Goal: Task Accomplishment & Management: Complete application form

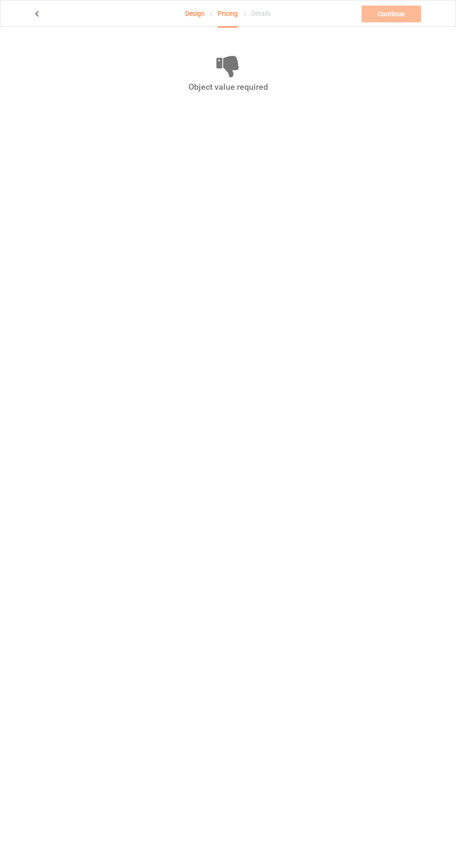
click at [37, 13] on icon at bounding box center [37, 12] width 8 height 7
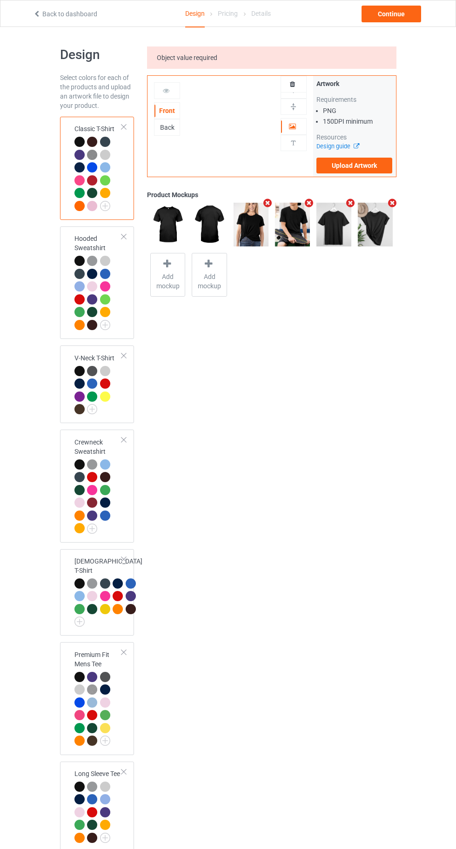
click at [36, 13] on icon at bounding box center [37, 12] width 8 height 7
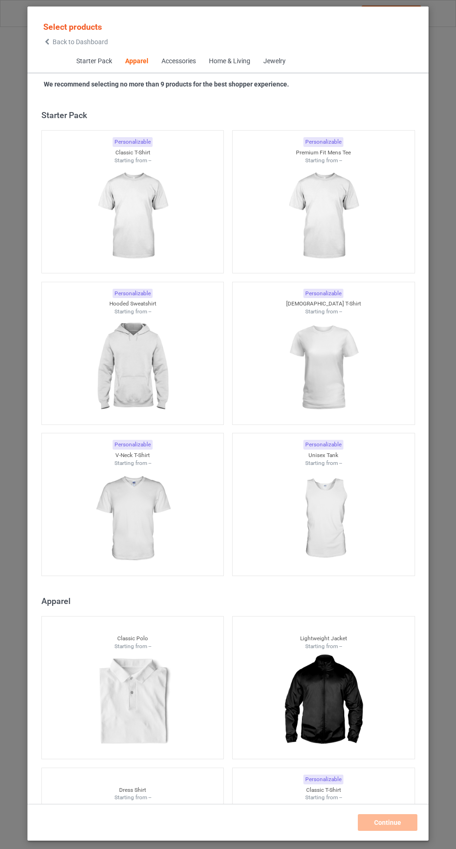
scroll to position [498, 0]
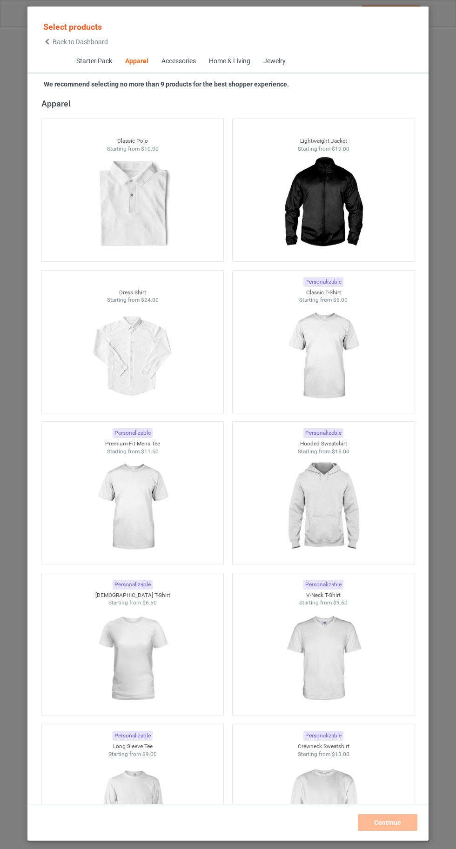
click at [333, 351] on img at bounding box center [322, 356] width 83 height 104
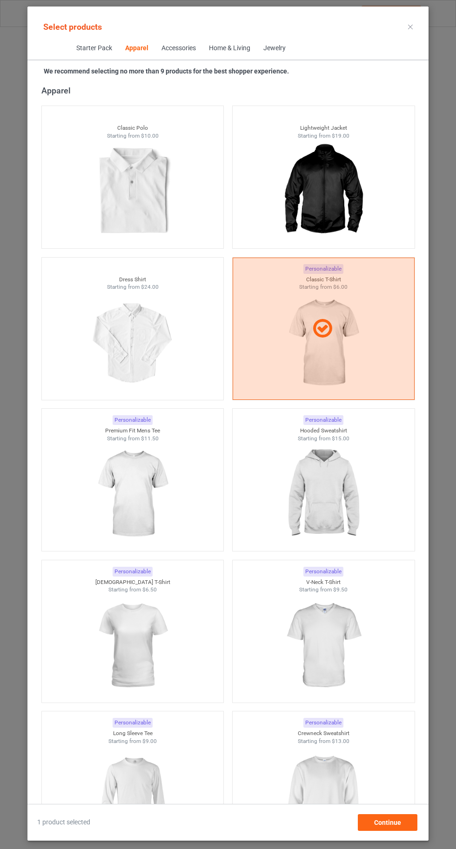
click at [331, 494] on img at bounding box center [322, 494] width 83 height 104
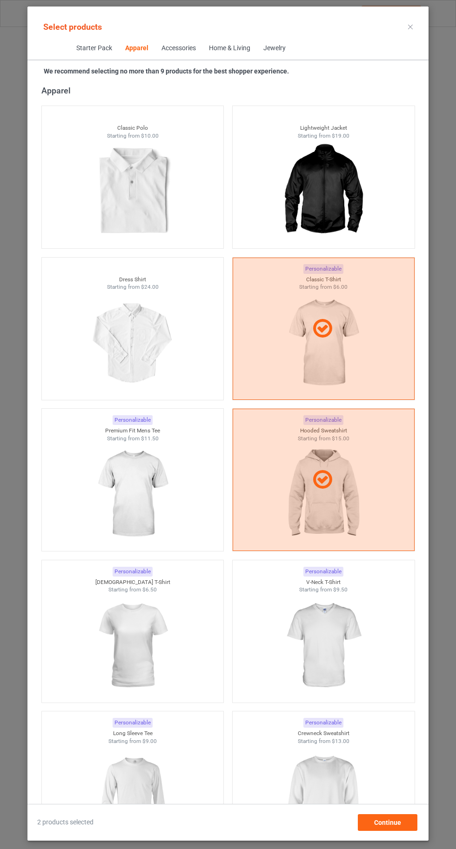
click at [328, 798] on img at bounding box center [322, 797] width 83 height 104
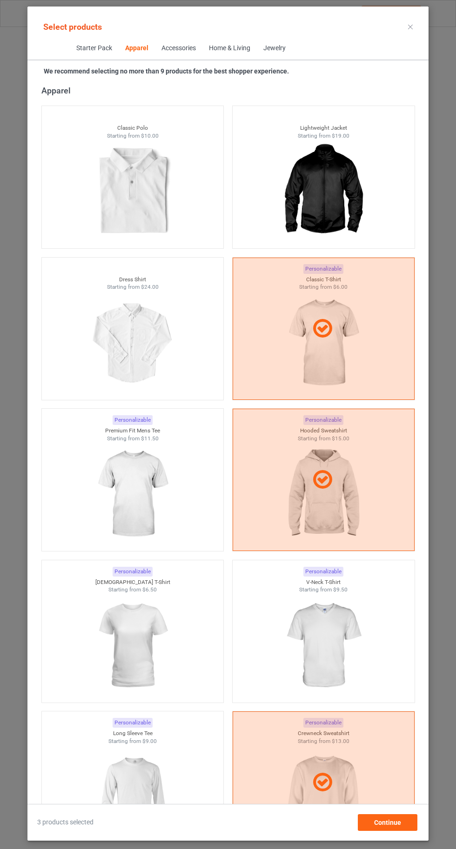
click at [338, 651] on img at bounding box center [322, 646] width 83 height 104
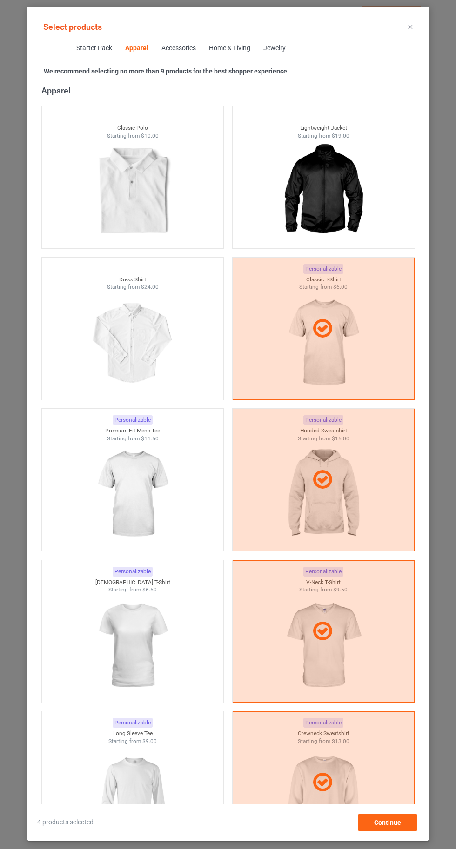
click at [159, 788] on img at bounding box center [132, 797] width 83 height 104
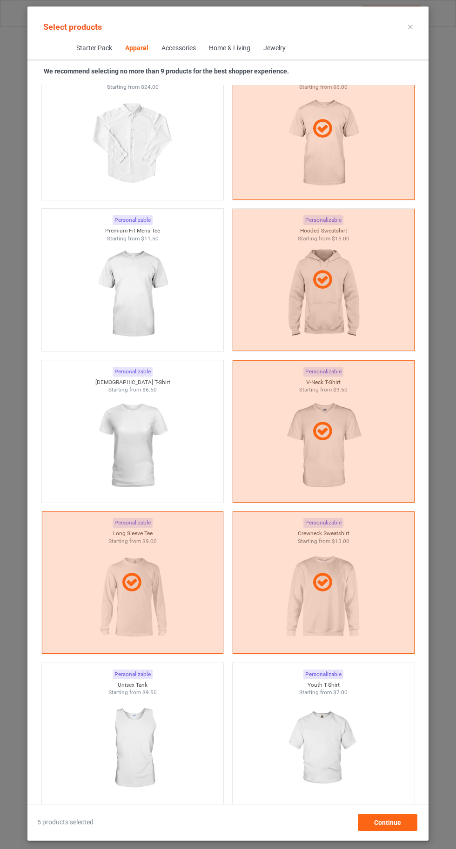
scroll to position [702, 0]
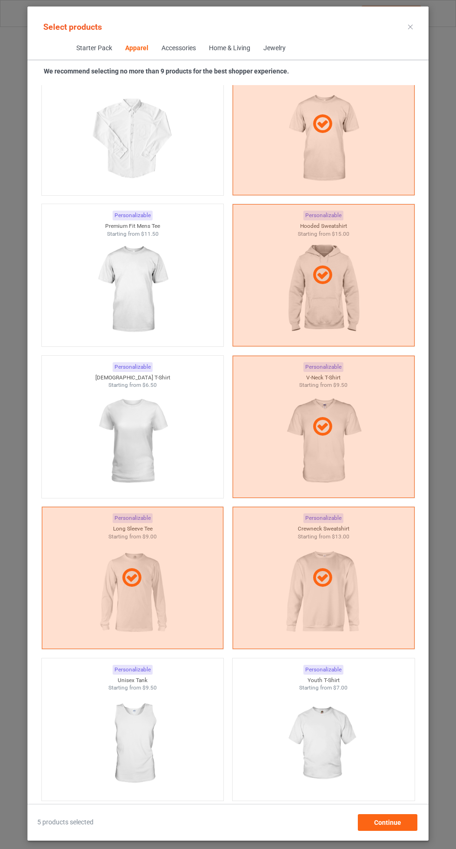
click at [130, 428] on img at bounding box center [132, 441] width 83 height 104
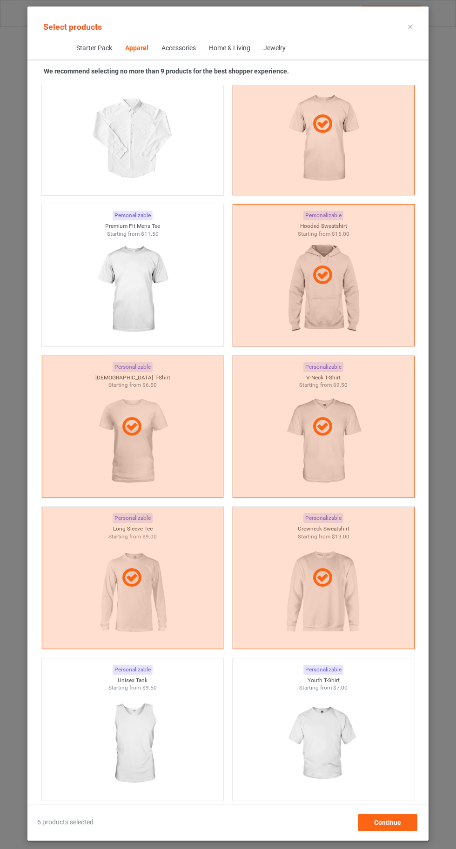
click at [120, 299] on img at bounding box center [132, 290] width 83 height 104
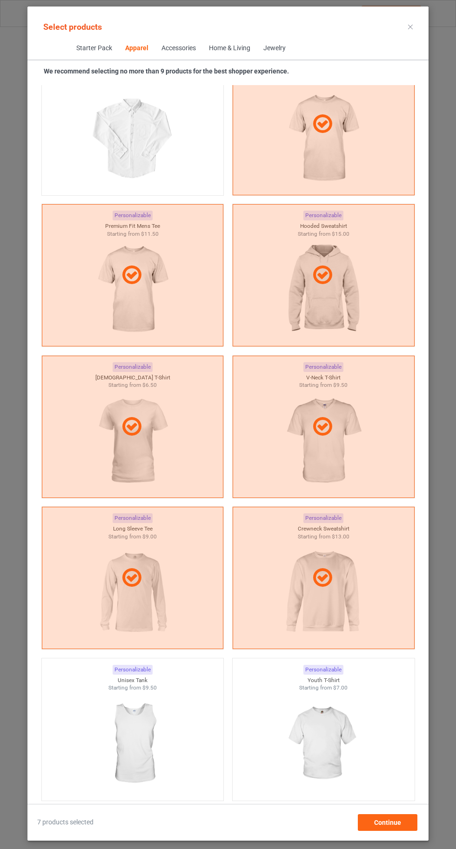
scroll to position [881, 0]
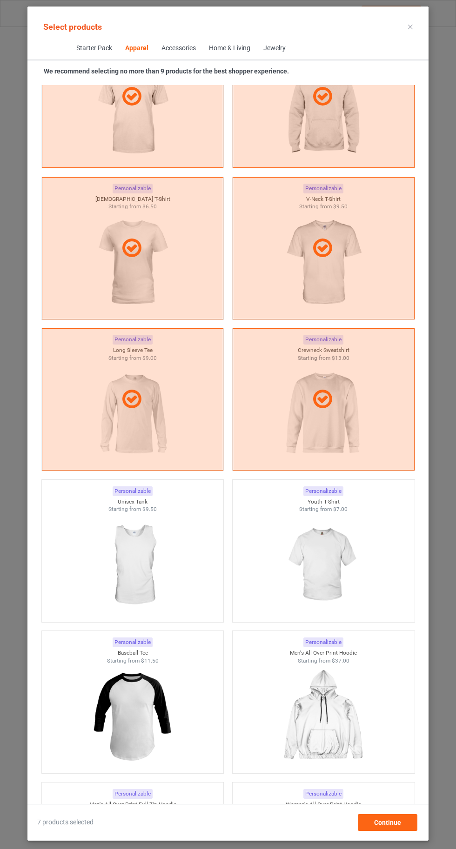
click at [341, 575] on img at bounding box center [322, 565] width 83 height 104
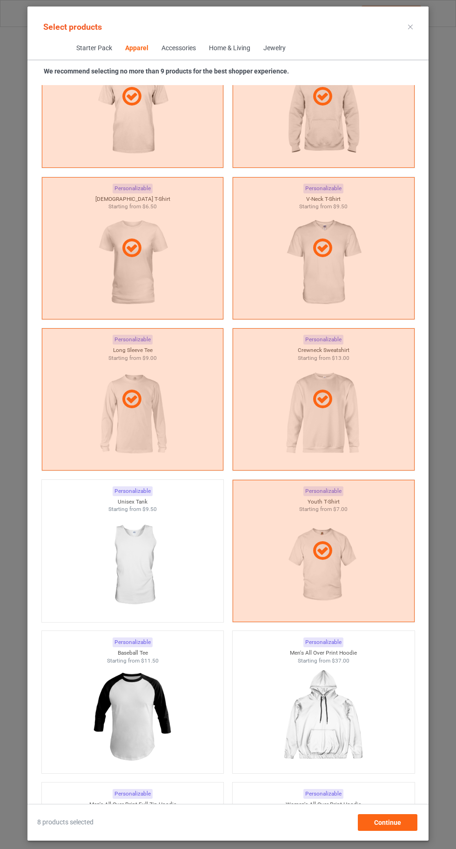
click at [410, 27] on icon at bounding box center [410, 27] width 5 height 5
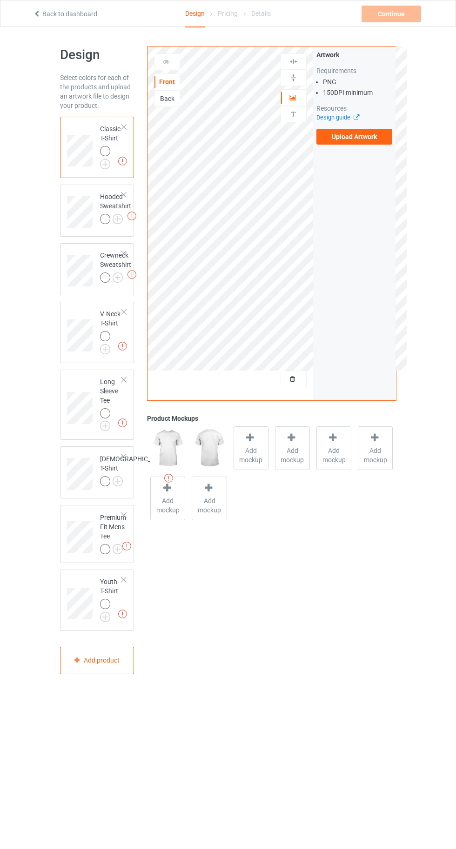
click at [0, 0] on img at bounding box center [0, 0] width 0 height 0
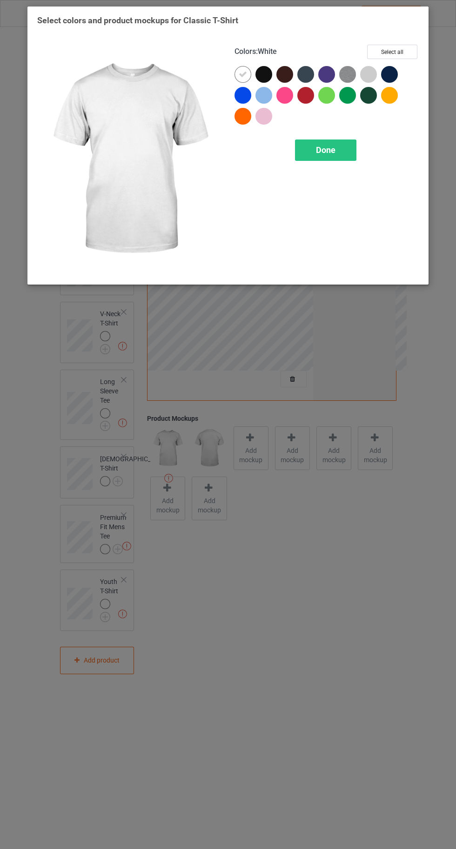
click at [323, 74] on div at bounding box center [326, 74] width 17 height 17
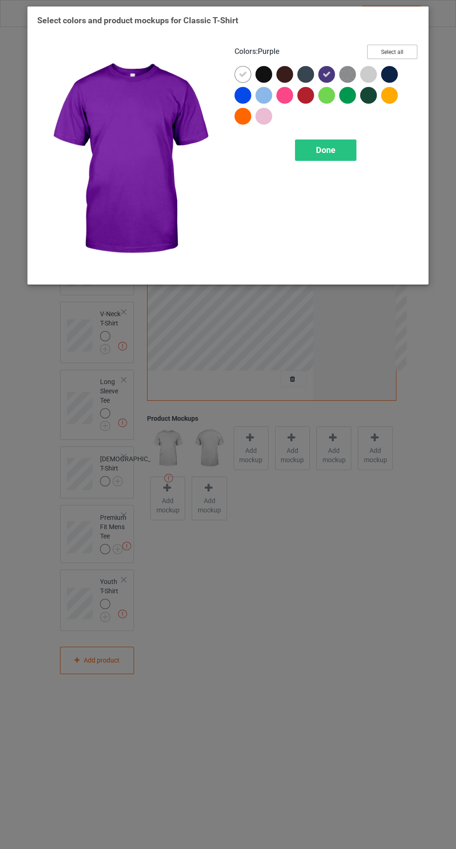
click at [397, 46] on button "Select all" at bounding box center [392, 52] width 50 height 14
click at [239, 74] on icon at bounding box center [243, 74] width 8 height 8
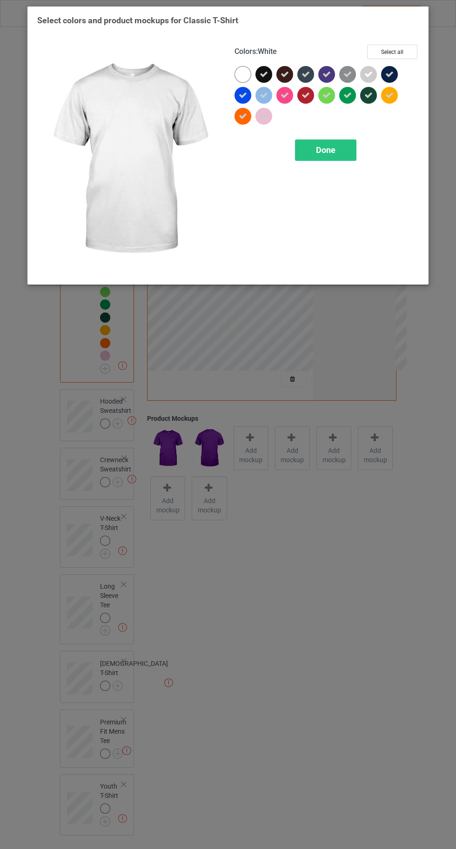
click at [328, 152] on span "Done" at bounding box center [326, 150] width 20 height 10
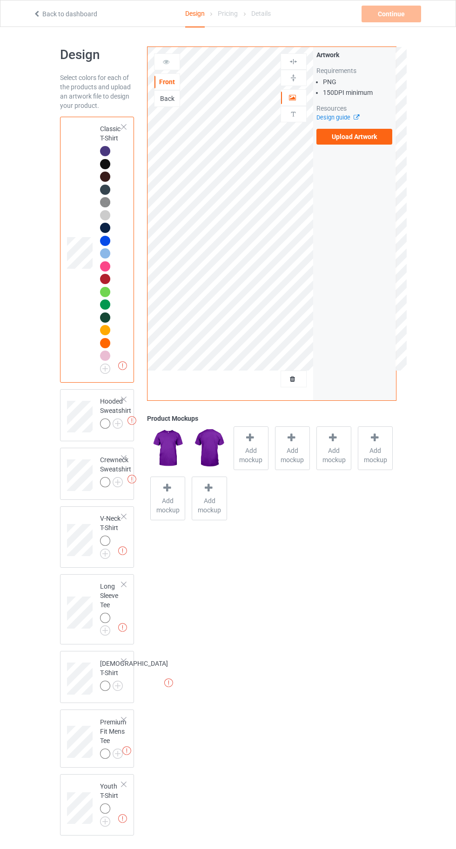
click at [0, 0] on img at bounding box center [0, 0] width 0 height 0
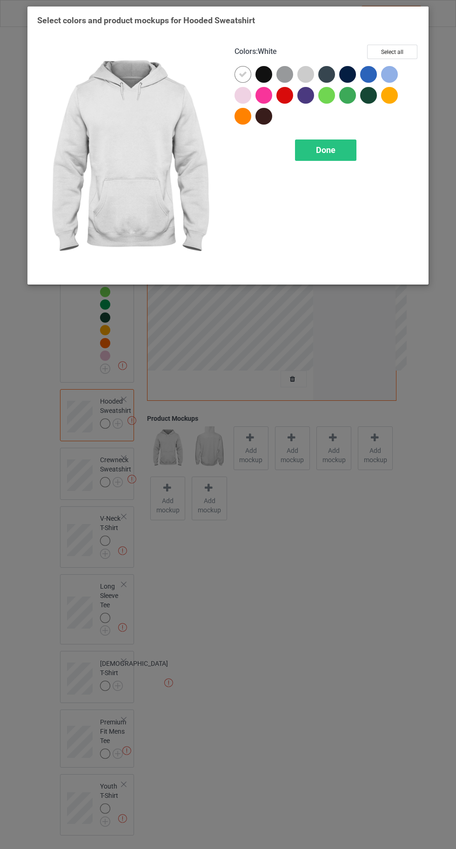
click at [309, 98] on div at bounding box center [305, 95] width 17 height 17
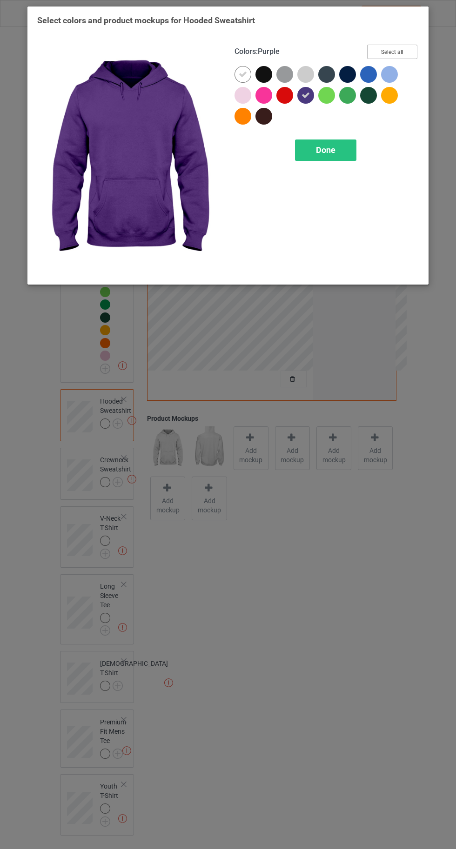
click at [401, 49] on button "Select all" at bounding box center [392, 52] width 50 height 14
click at [241, 74] on icon at bounding box center [243, 74] width 8 height 8
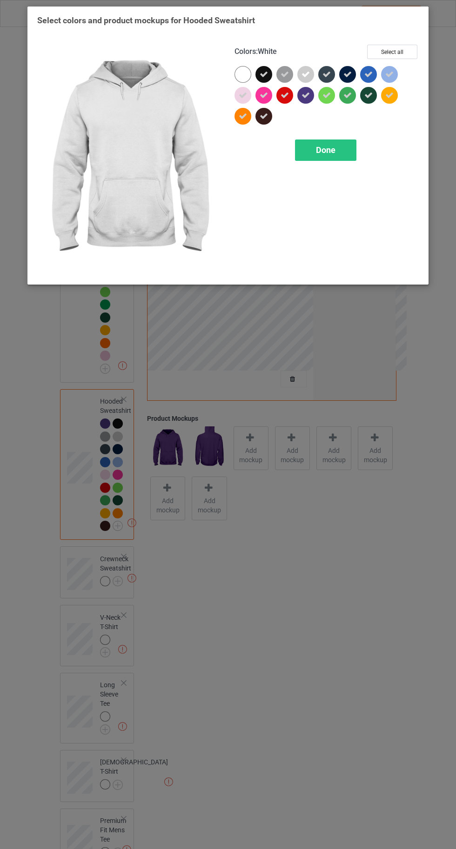
click at [319, 158] on div "Done" at bounding box center [325, 149] width 61 height 21
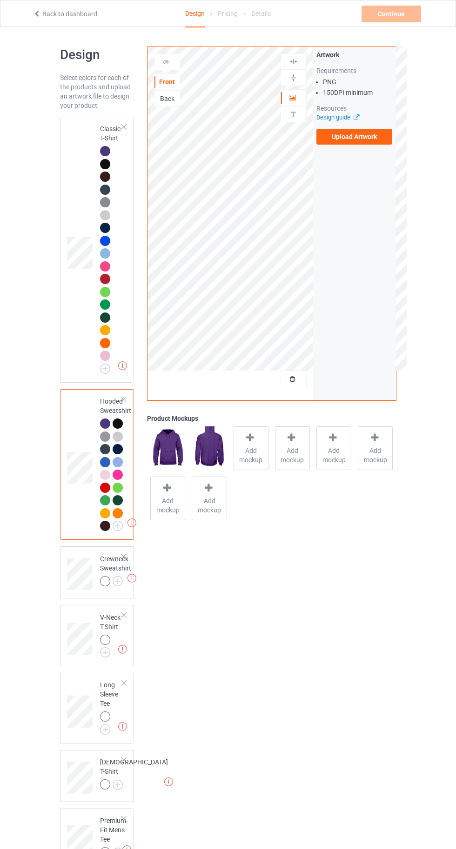
click at [0, 0] on img at bounding box center [0, 0] width 0 height 0
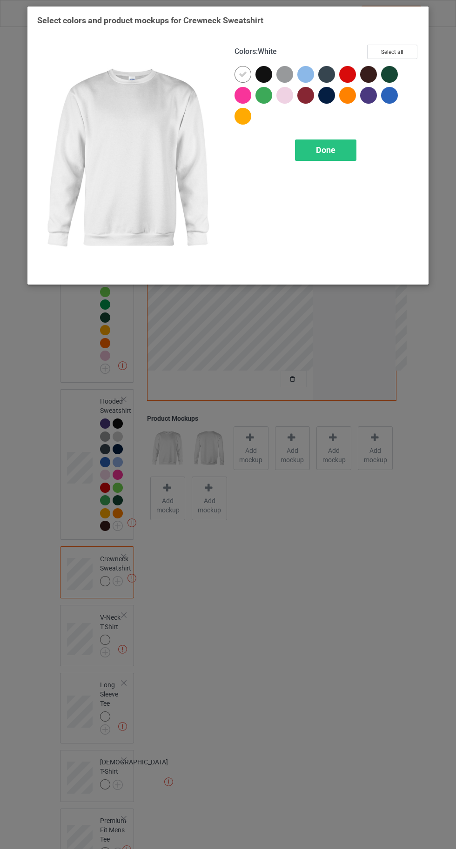
click at [368, 103] on div at bounding box center [368, 95] width 17 height 17
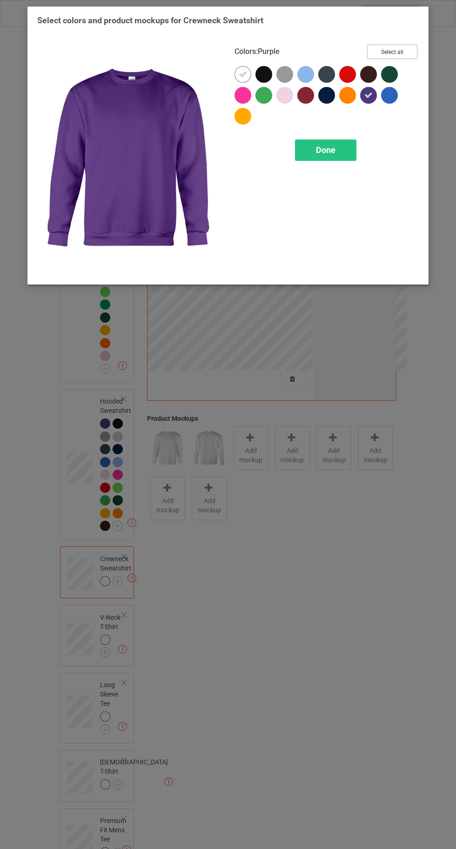
click at [398, 49] on button "Select all" at bounding box center [392, 52] width 50 height 14
click at [242, 74] on icon at bounding box center [243, 74] width 8 height 8
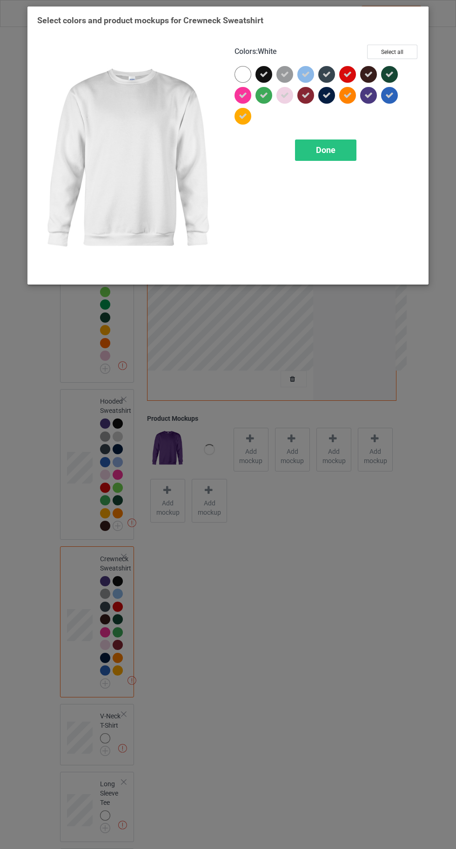
click at [315, 156] on div "Done" at bounding box center [325, 149] width 61 height 21
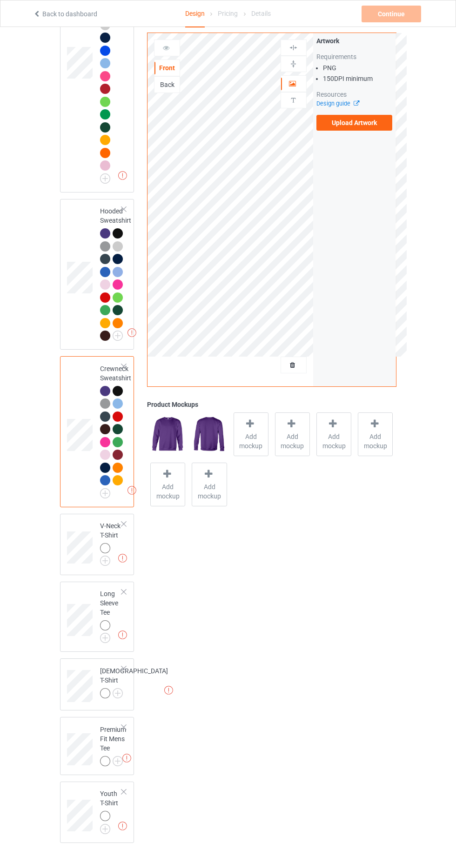
scroll to position [190, 0]
click at [0, 0] on img at bounding box center [0, 0] width 0 height 0
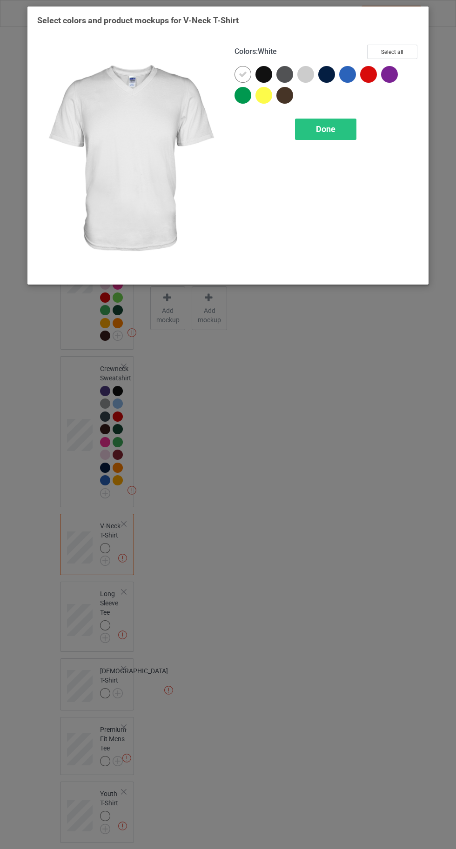
click at [324, 81] on div at bounding box center [326, 74] width 17 height 17
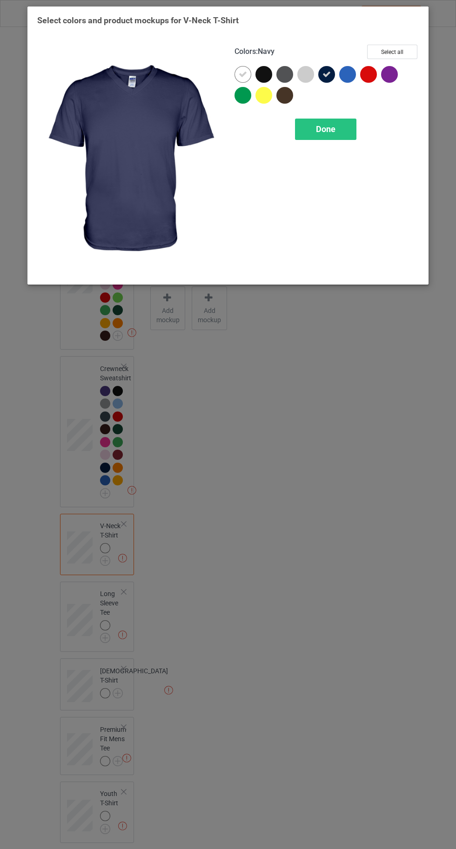
click at [392, 80] on div at bounding box center [389, 74] width 17 height 17
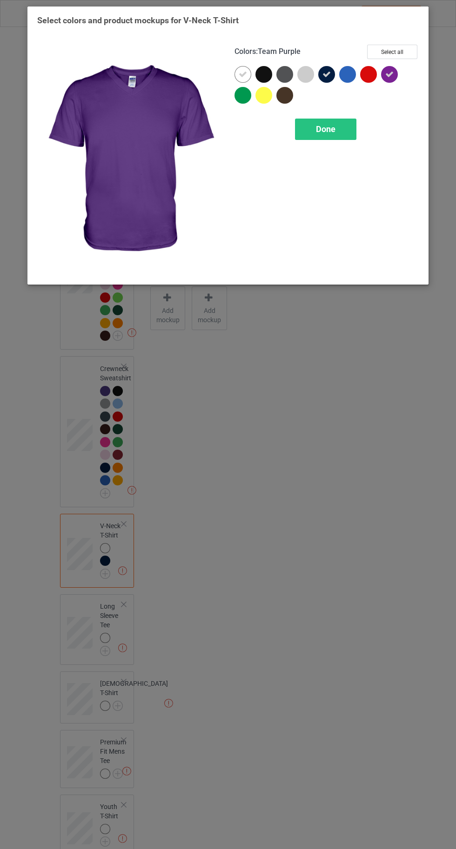
click at [325, 77] on icon at bounding box center [326, 74] width 8 height 8
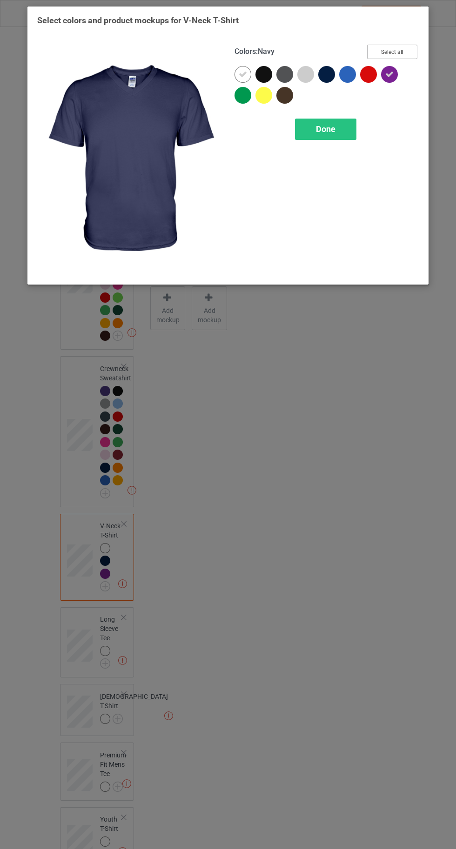
click at [386, 48] on button "Select all" at bounding box center [392, 52] width 50 height 14
click at [242, 74] on icon at bounding box center [243, 74] width 8 height 8
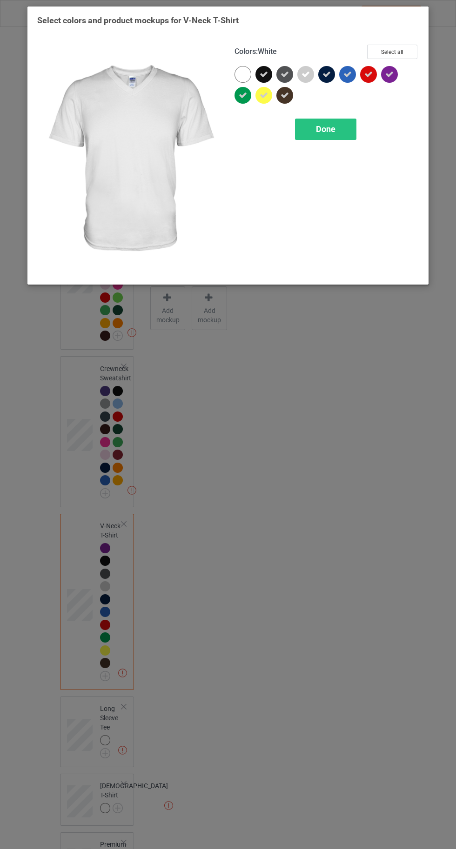
click at [314, 134] on div "Done" at bounding box center [325, 129] width 61 height 21
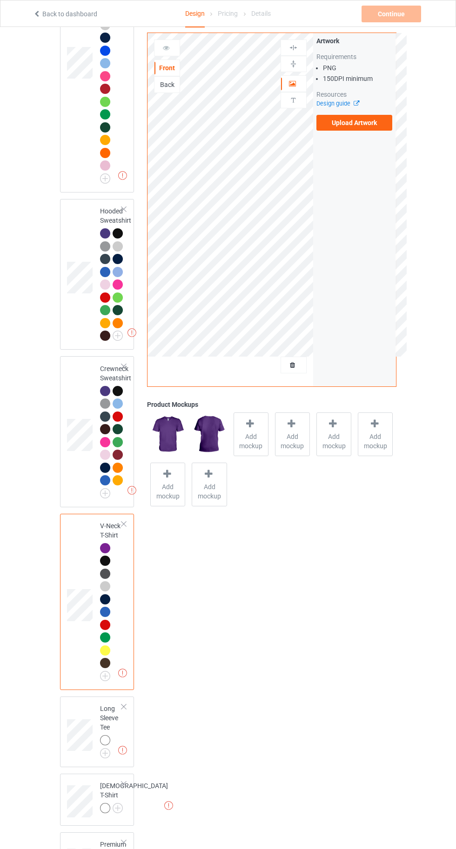
scroll to position [305, 0]
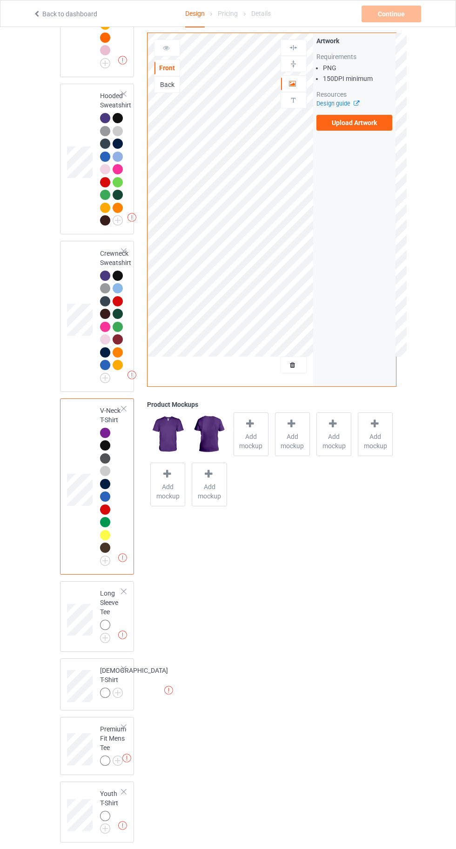
click at [0, 0] on img at bounding box center [0, 0] width 0 height 0
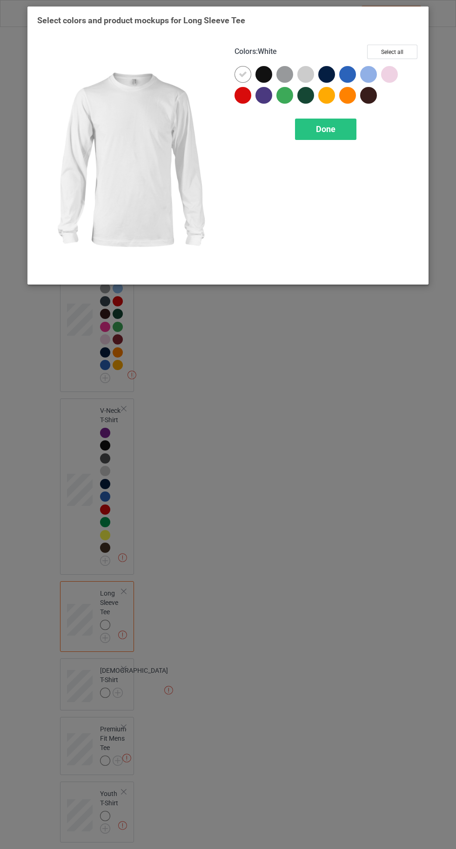
click at [263, 95] on div at bounding box center [263, 95] width 17 height 17
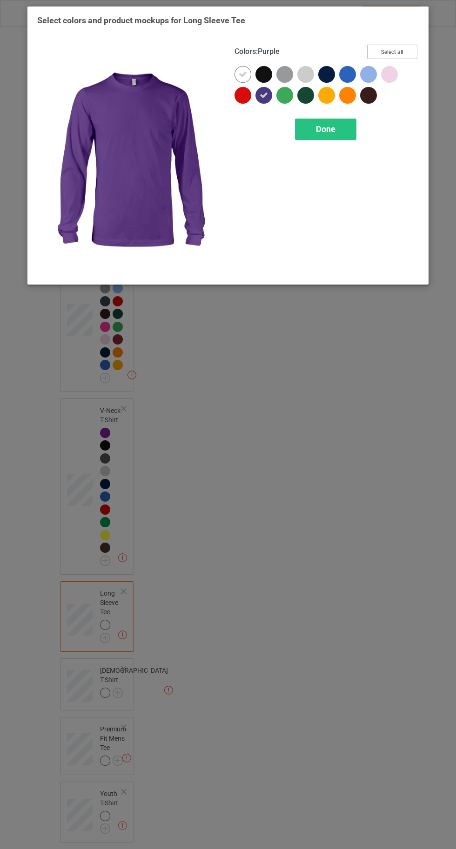
click at [394, 53] on button "Select all" at bounding box center [392, 52] width 50 height 14
click at [235, 73] on div at bounding box center [242, 74] width 17 height 17
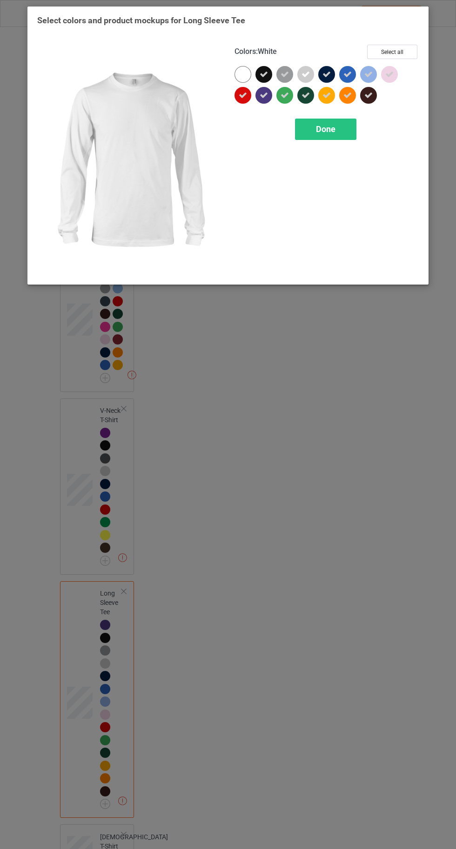
click at [336, 127] on div "Done" at bounding box center [325, 129] width 61 height 21
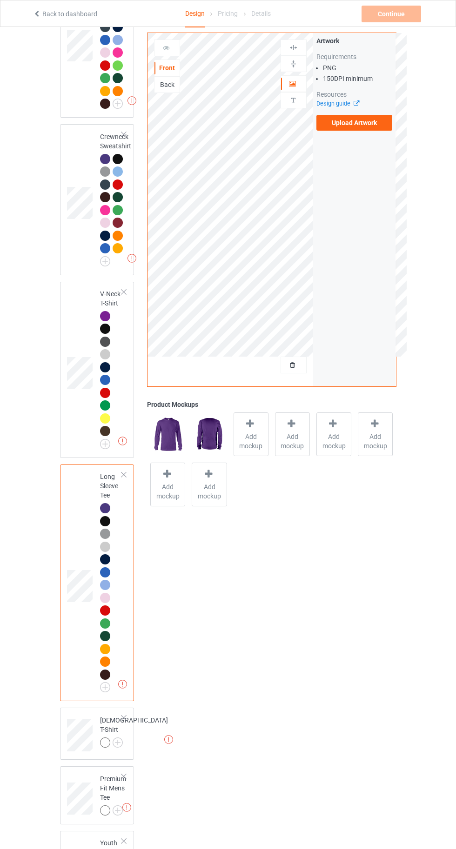
scroll to position [471, 0]
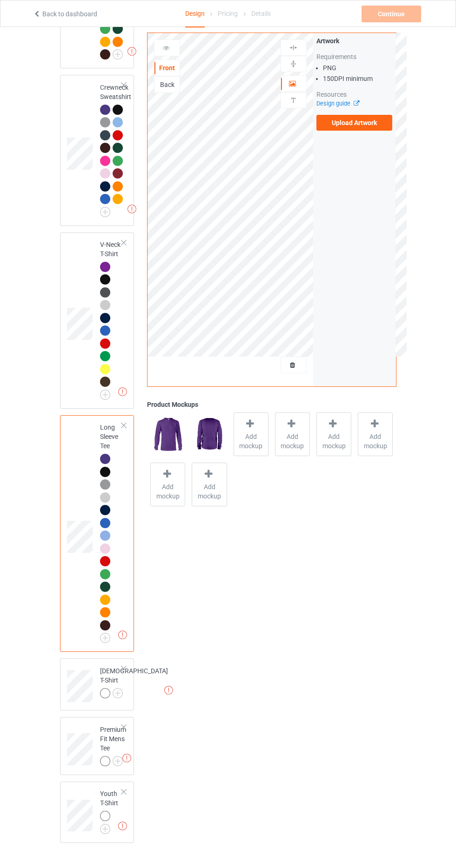
click at [0, 0] on img at bounding box center [0, 0] width 0 height 0
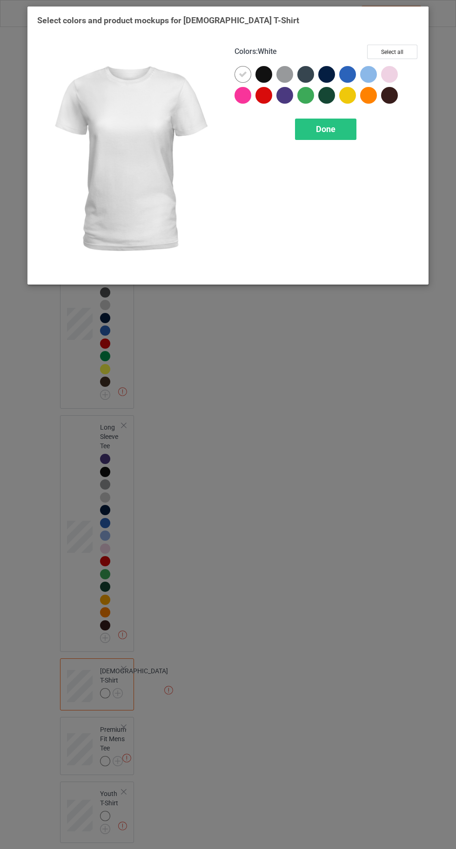
click at [291, 98] on div at bounding box center [284, 95] width 17 height 17
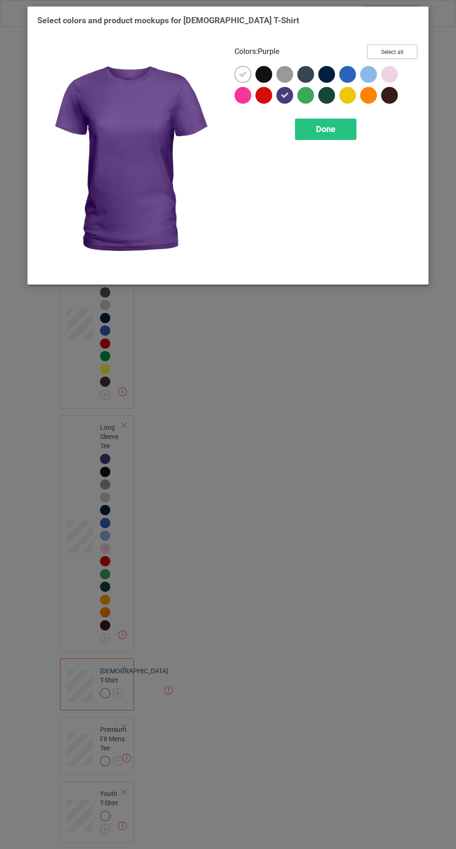
click at [390, 54] on button "Select all" at bounding box center [392, 52] width 50 height 14
click at [239, 73] on icon at bounding box center [243, 74] width 8 height 8
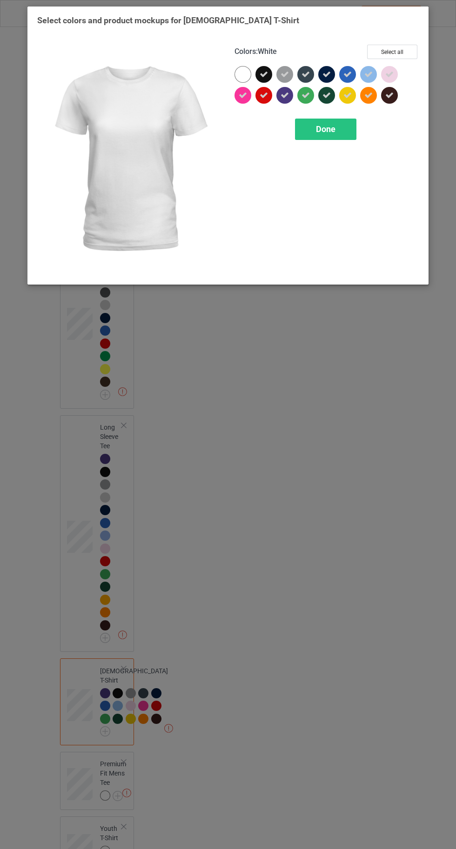
click at [330, 133] on div "Done" at bounding box center [325, 129] width 61 height 21
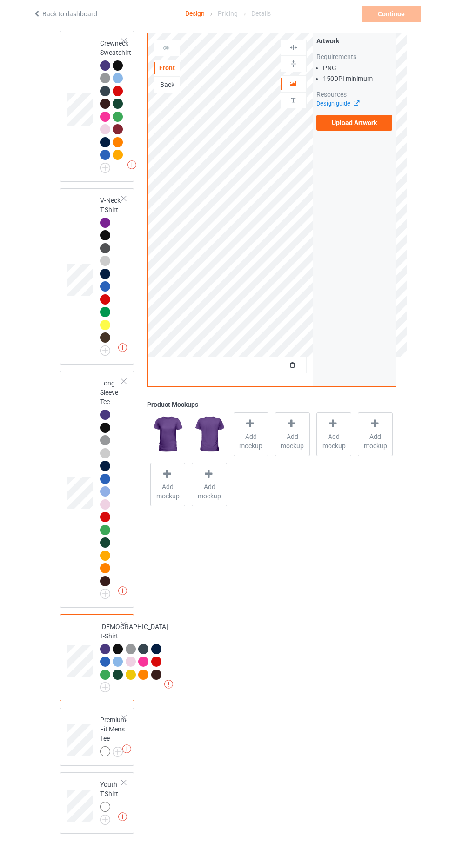
scroll to position [651, 0]
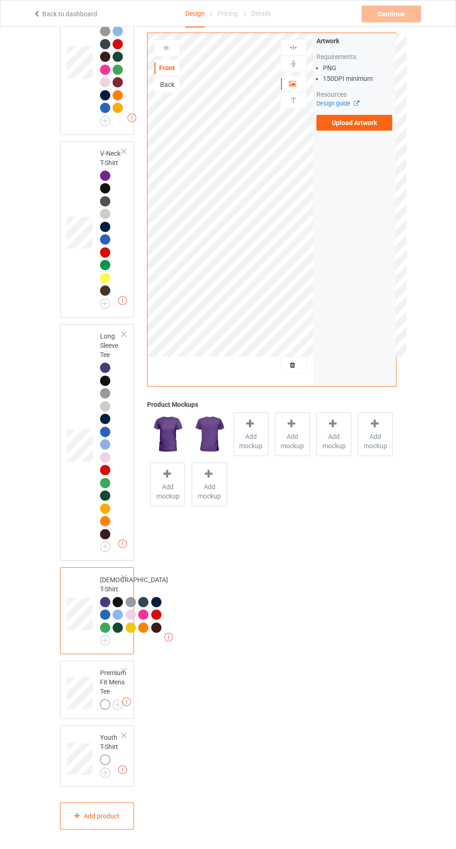
click at [0, 0] on img at bounding box center [0, 0] width 0 height 0
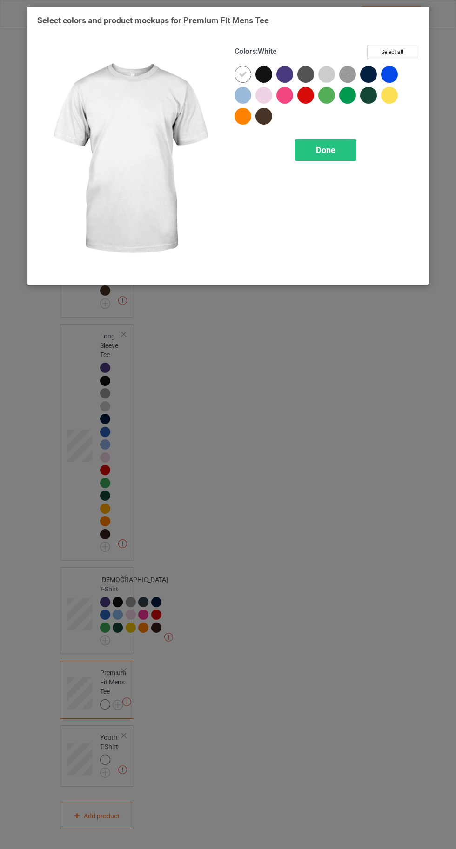
click at [374, 77] on div at bounding box center [368, 74] width 17 height 17
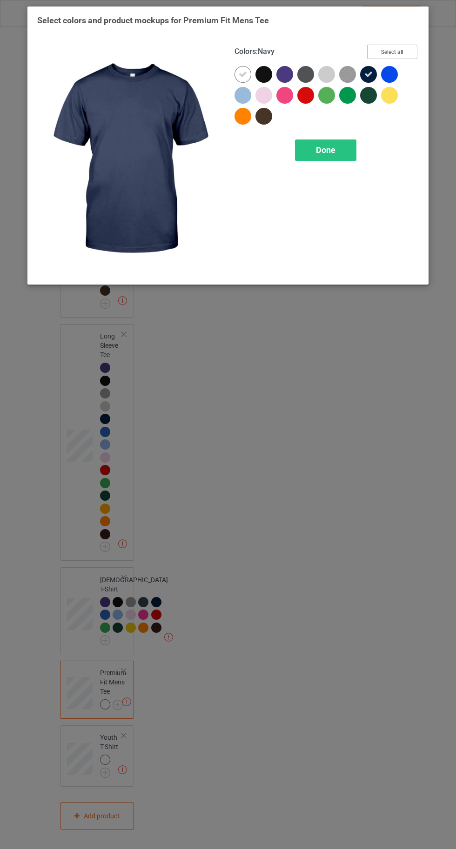
click at [392, 48] on button "Select all" at bounding box center [392, 52] width 50 height 14
click at [385, 53] on button "Reset to Default" at bounding box center [383, 52] width 67 height 14
click at [287, 72] on div at bounding box center [284, 74] width 17 height 17
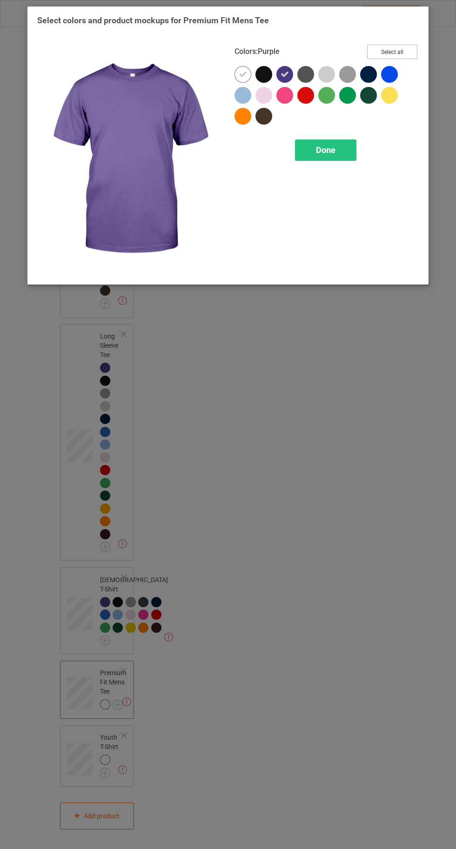
click at [398, 54] on button "Select all" at bounding box center [392, 52] width 50 height 14
click at [242, 74] on icon at bounding box center [243, 74] width 8 height 8
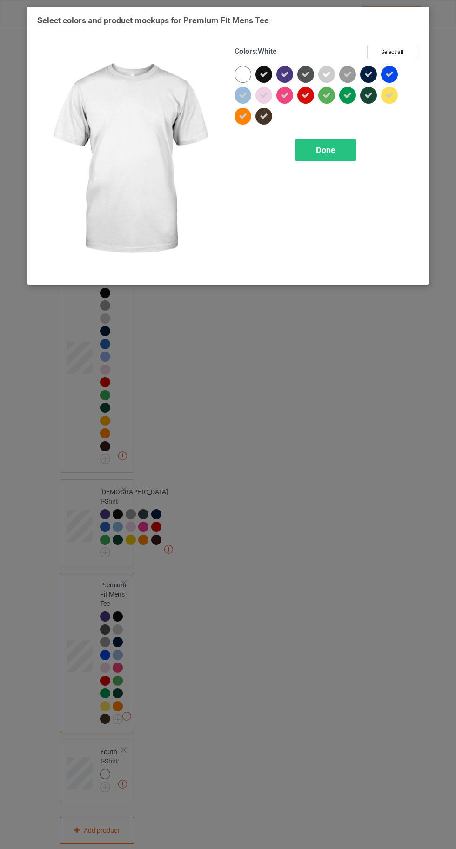
click at [332, 156] on div "Done" at bounding box center [325, 149] width 61 height 21
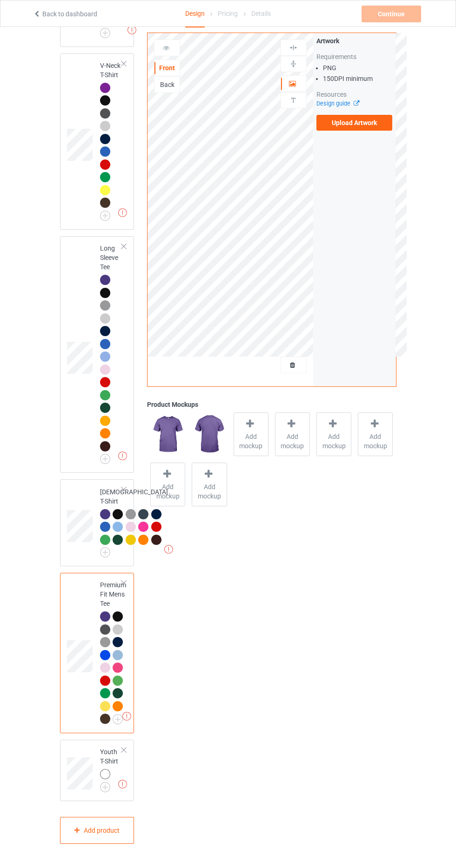
scroll to position [753, 0]
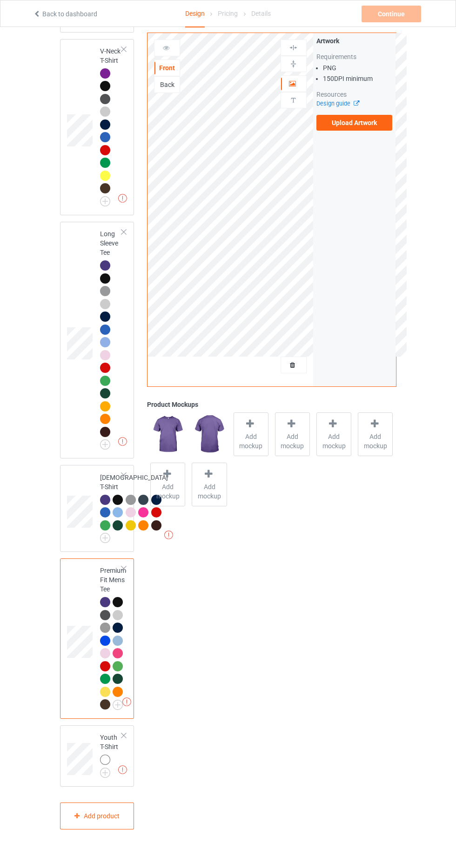
click at [0, 0] on img at bounding box center [0, 0] width 0 height 0
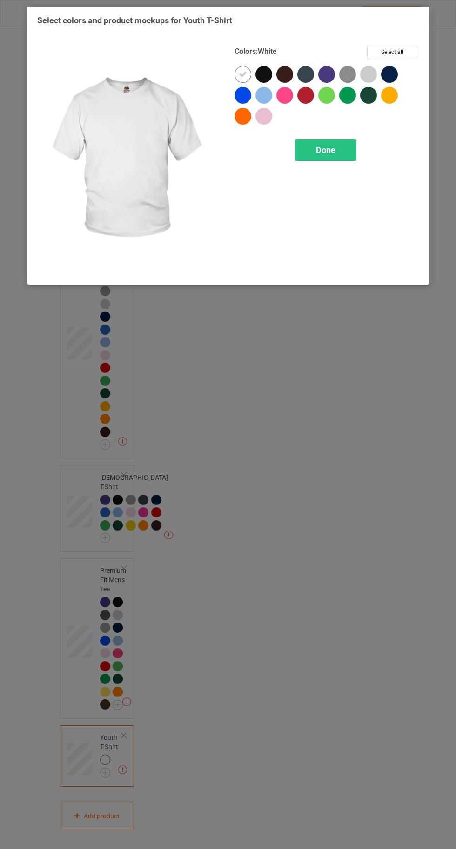
click at [344, 72] on img at bounding box center [347, 74] width 17 height 17
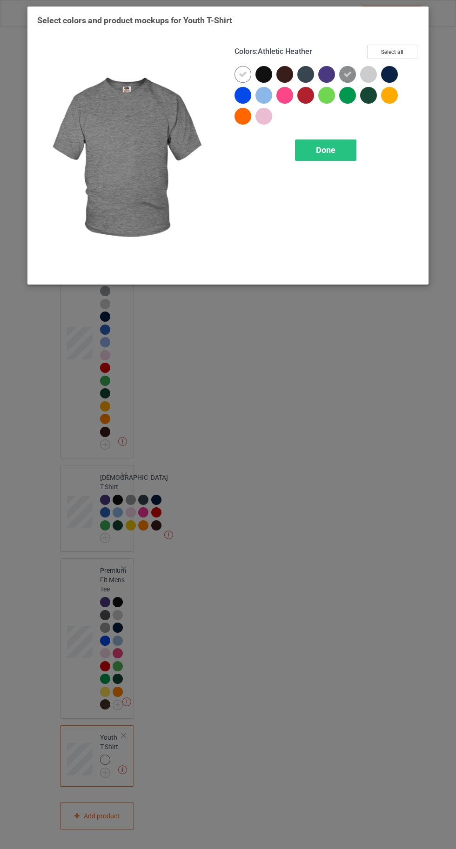
click at [347, 74] on icon at bounding box center [347, 74] width 8 height 8
click at [325, 79] on div at bounding box center [326, 74] width 17 height 17
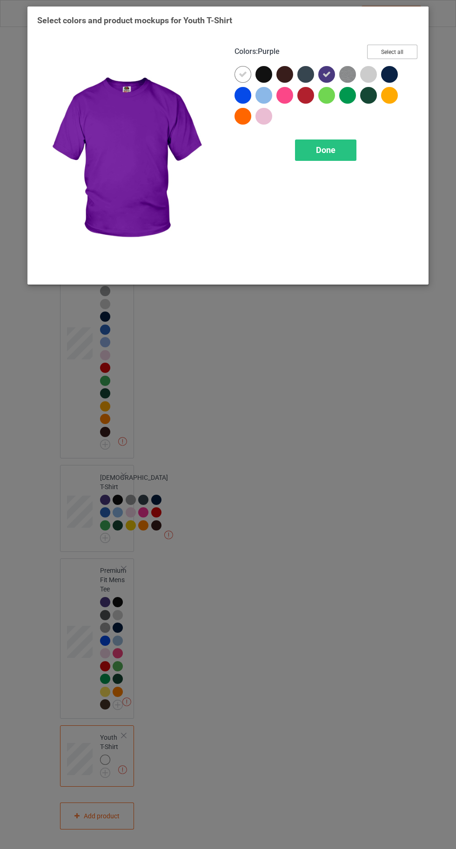
click at [393, 53] on button "Select all" at bounding box center [392, 52] width 50 height 14
click at [242, 74] on icon at bounding box center [243, 74] width 8 height 8
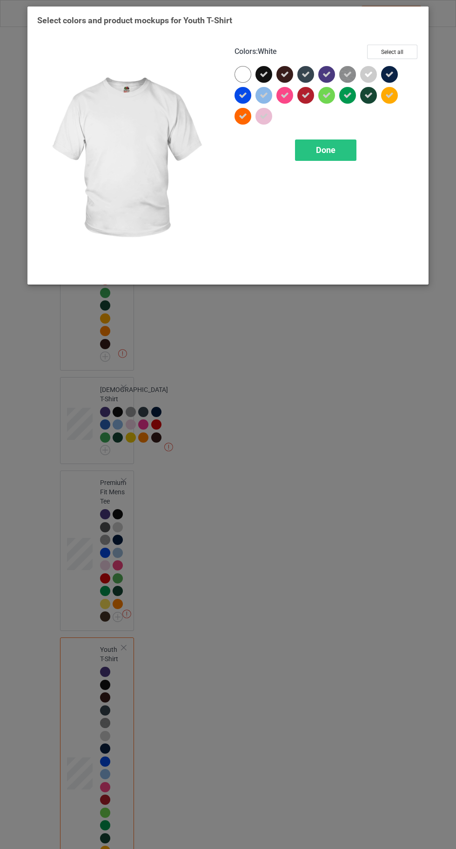
click at [338, 147] on div "Done" at bounding box center [325, 149] width 61 height 21
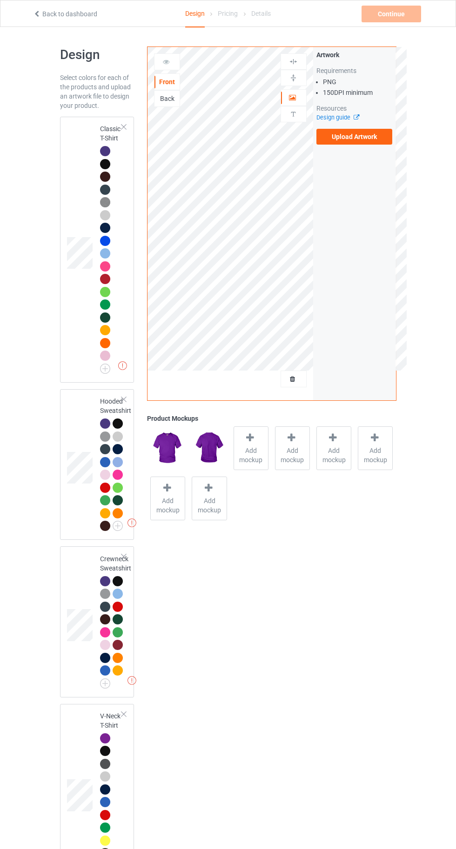
click at [105, 149] on div at bounding box center [105, 151] width 10 height 10
click at [251, 447] on span "Add mockup" at bounding box center [251, 455] width 34 height 19
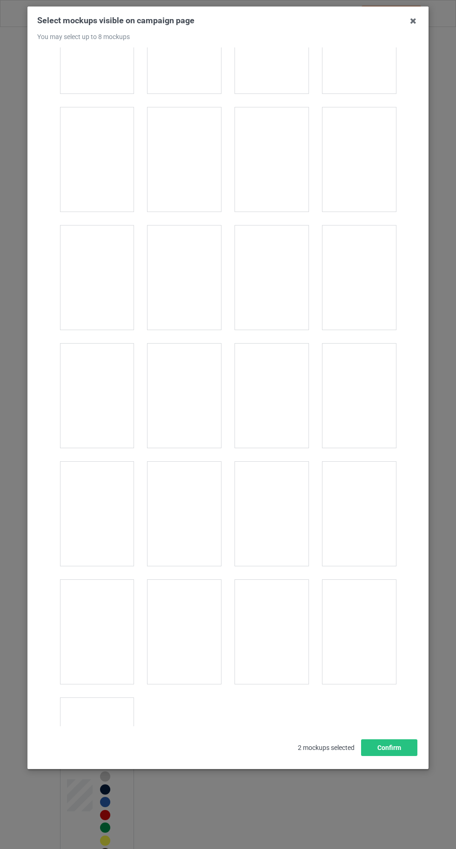
scroll to position [12821, 0]
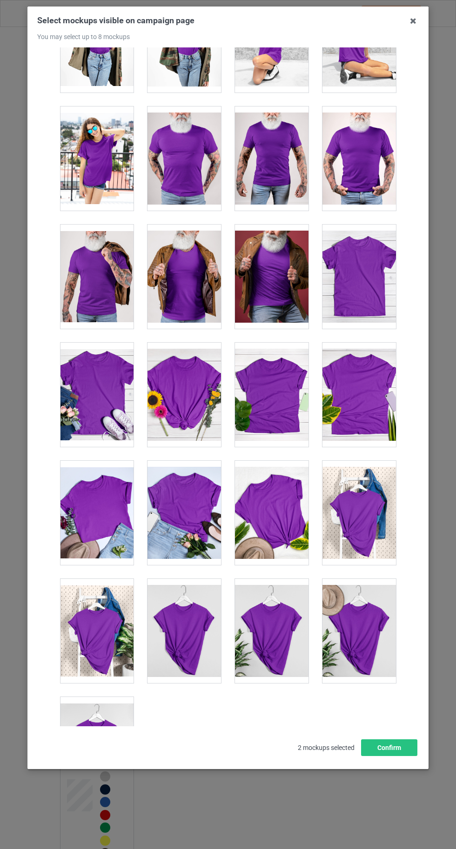
click at [90, 724] on div at bounding box center [96, 749] width 73 height 104
click at [393, 756] on button "Confirm" at bounding box center [389, 747] width 56 height 17
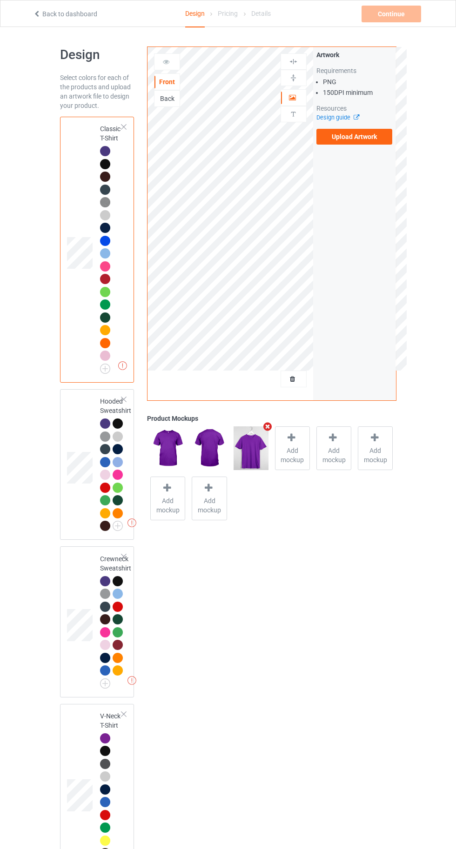
click at [356, 139] on label "Upload Artwork" at bounding box center [354, 137] width 76 height 16
click at [0, 0] on input "Upload Artwork" at bounding box center [0, 0] width 0 height 0
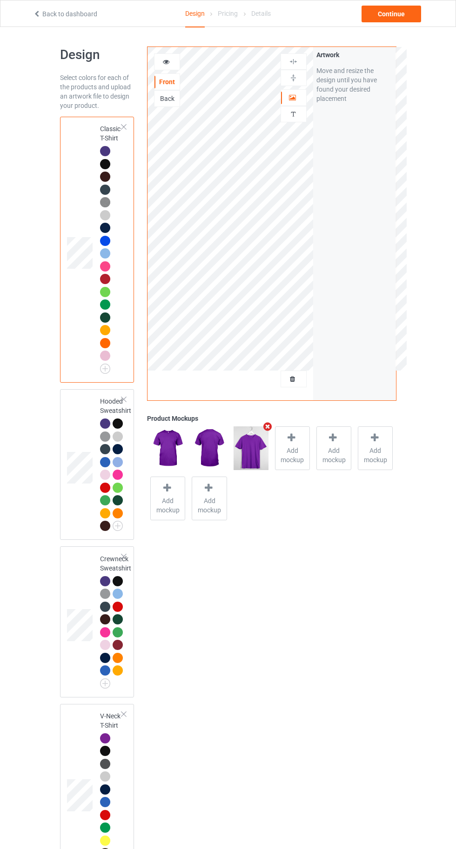
click at [106, 427] on div at bounding box center [105, 423] width 10 height 10
click at [105, 151] on div at bounding box center [105, 151] width 10 height 10
click at [390, 16] on div "Continue" at bounding box center [391, 14] width 60 height 17
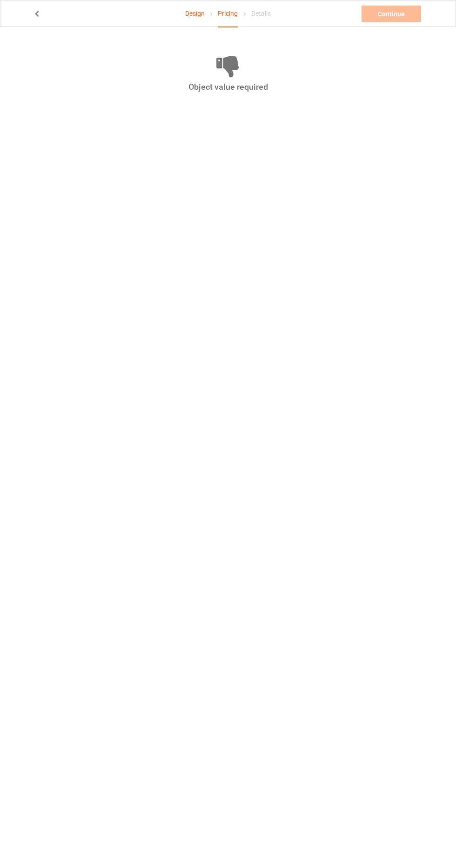
click at [194, 13] on link "Design" at bounding box center [195, 13] width 20 height 26
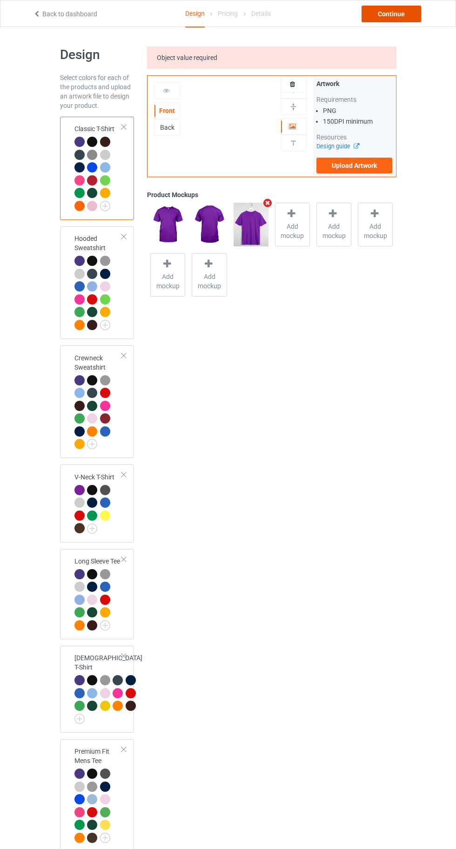
click at [404, 19] on div "Continue" at bounding box center [391, 14] width 60 height 17
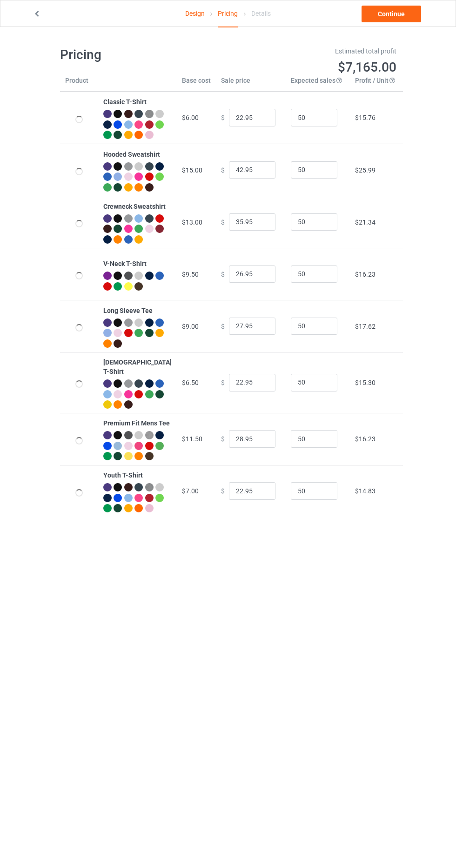
click at [193, 16] on link "Design" at bounding box center [195, 13] width 20 height 26
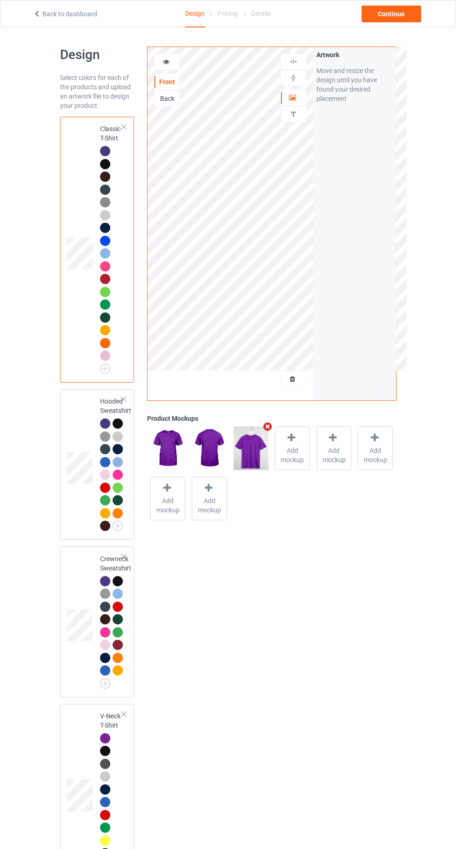
click at [157, 59] on div at bounding box center [166, 61] width 25 height 9
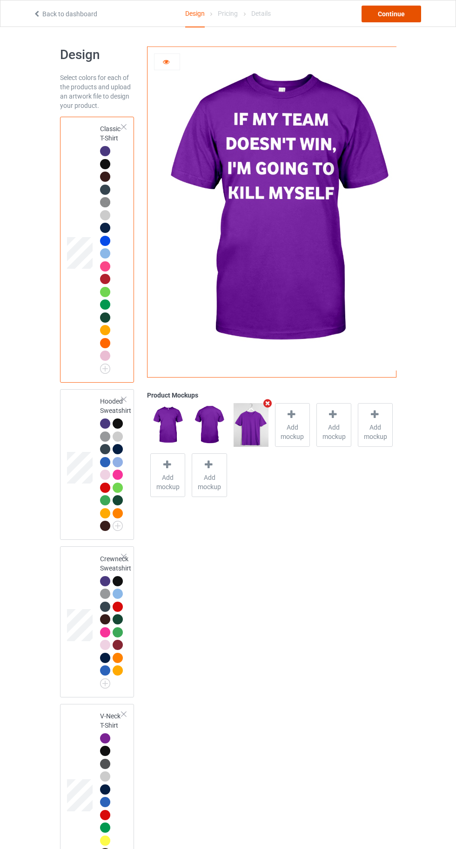
click at [399, 19] on div "Continue" at bounding box center [391, 14] width 60 height 17
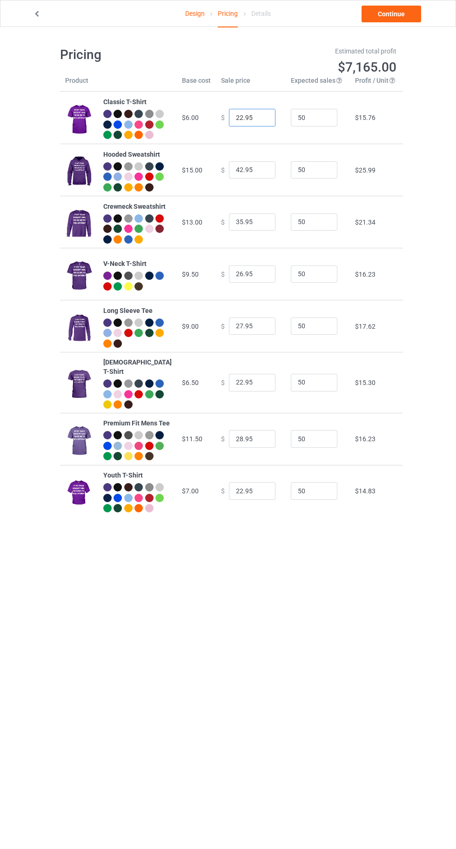
click at [233, 123] on input "22.95" at bounding box center [252, 118] width 46 height 18
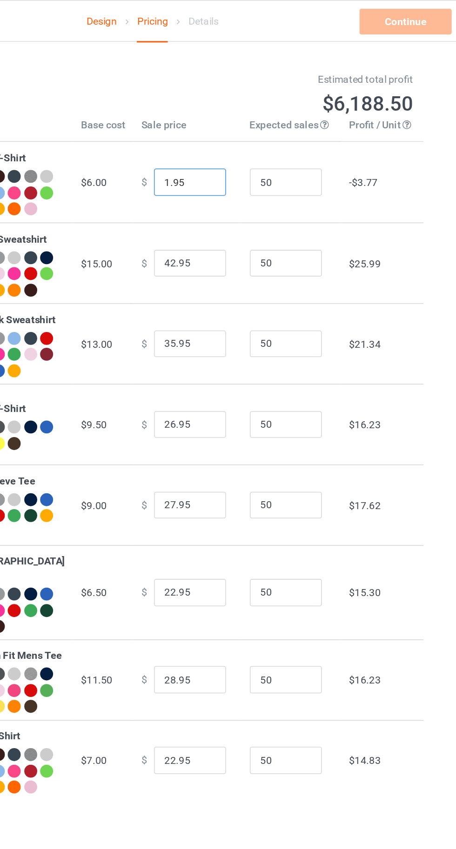
type input "19.95"
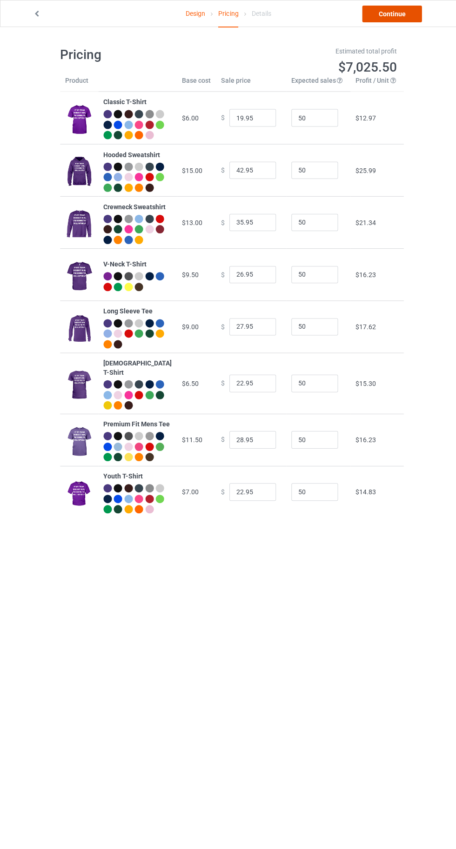
click at [400, 9] on link "Continue" at bounding box center [391, 14] width 60 height 17
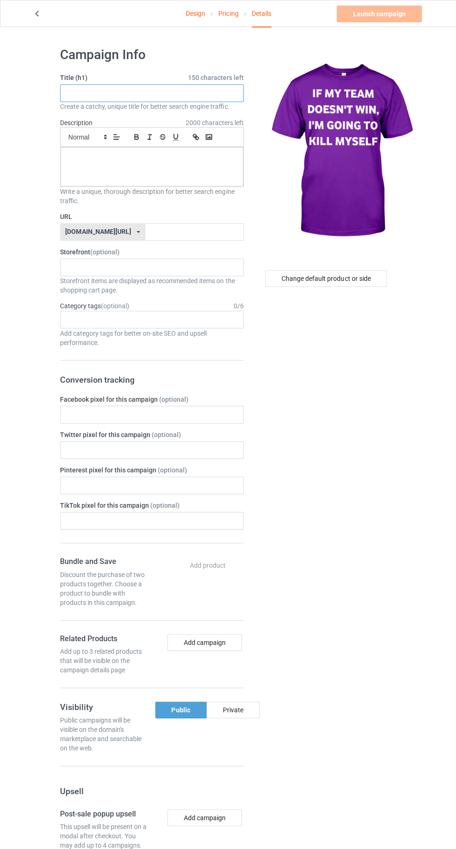
click at [116, 93] on input "text" at bounding box center [151, 93] width 183 height 18
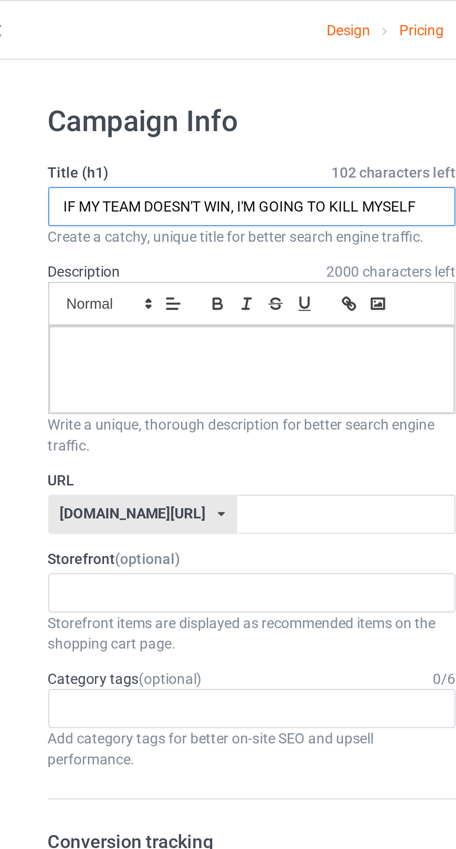
type input "IF MY TEAM DOESN'T WIN, I'M GOING TO KILL MYSELF"
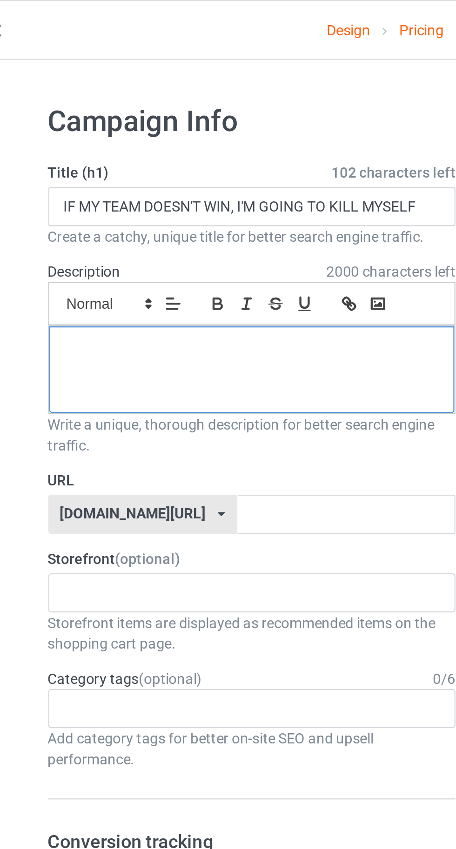
click at [98, 171] on div at bounding box center [151, 166] width 182 height 39
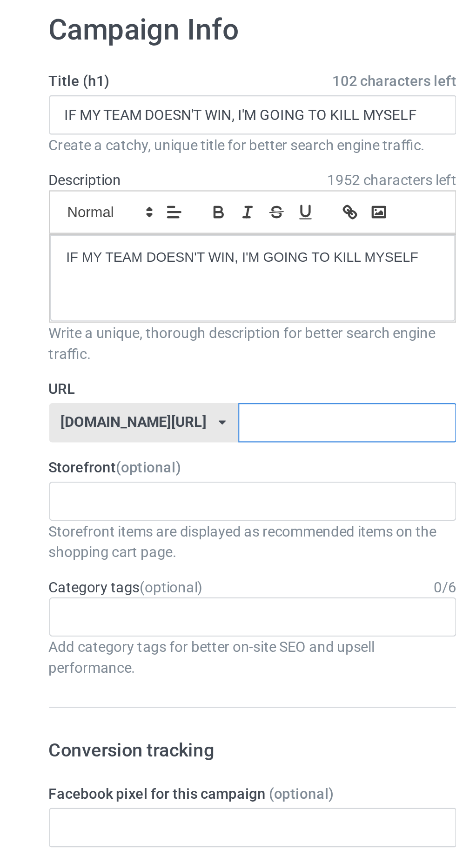
click at [193, 231] on input "text" at bounding box center [194, 232] width 98 height 18
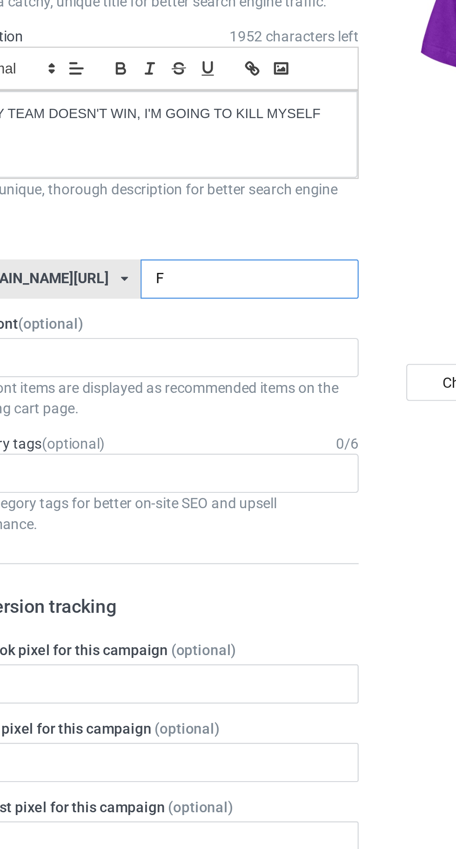
type input "Fd"
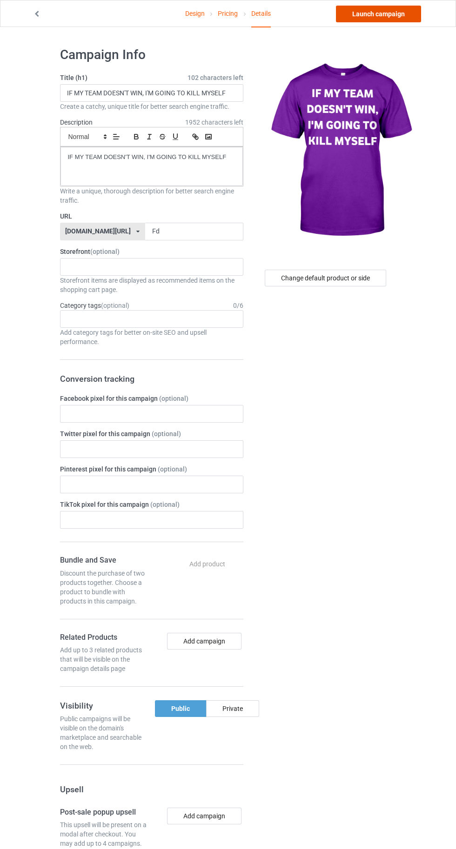
click at [372, 15] on link "Launch campaign" at bounding box center [378, 14] width 85 height 17
